Goal: Find specific page/section: Find specific page/section

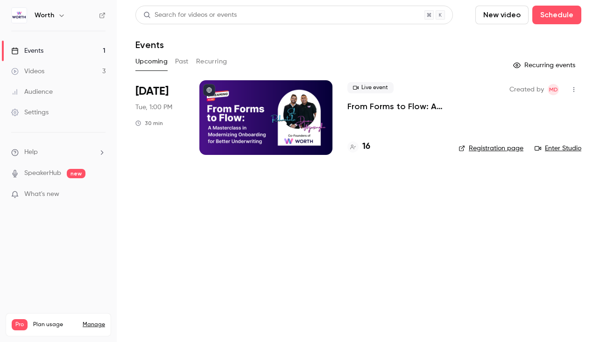
click at [368, 145] on h4 "16" at bounding box center [366, 146] width 8 height 13
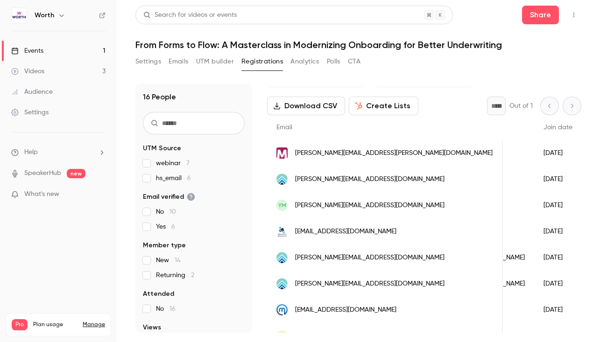
scroll to position [0, 96]
